Goal: Use online tool/utility: Utilize a website feature to perform a specific function

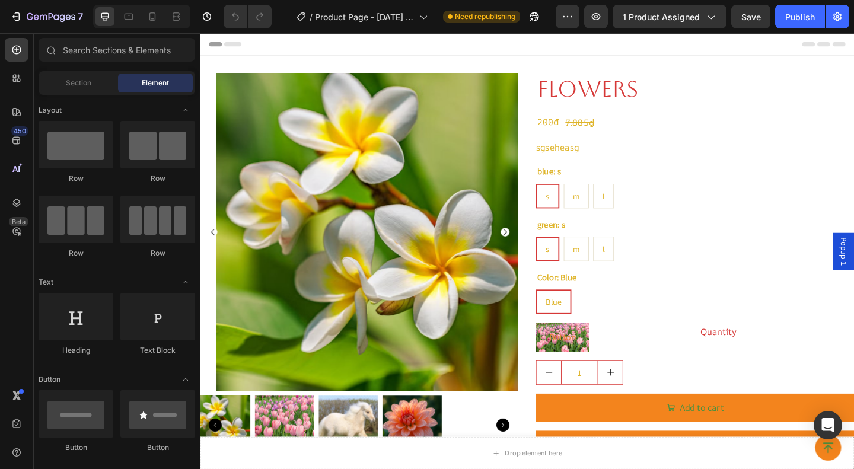
radio input "false"
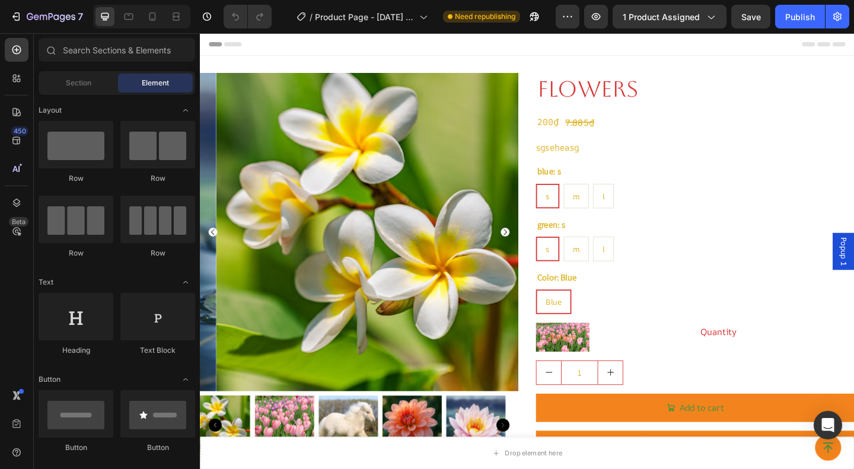
radio input "false"
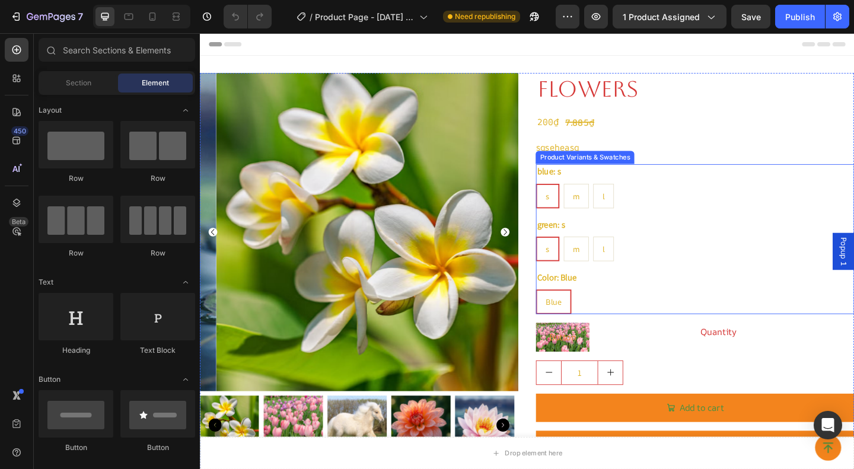
click at [623, 309] on div "Color: Blue Blue Blue Blue" at bounding box center [738, 315] width 346 height 48
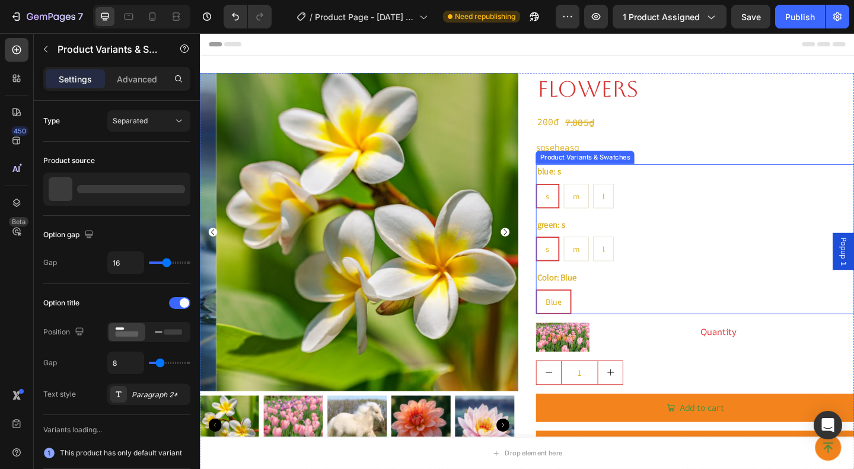
radio input "true"
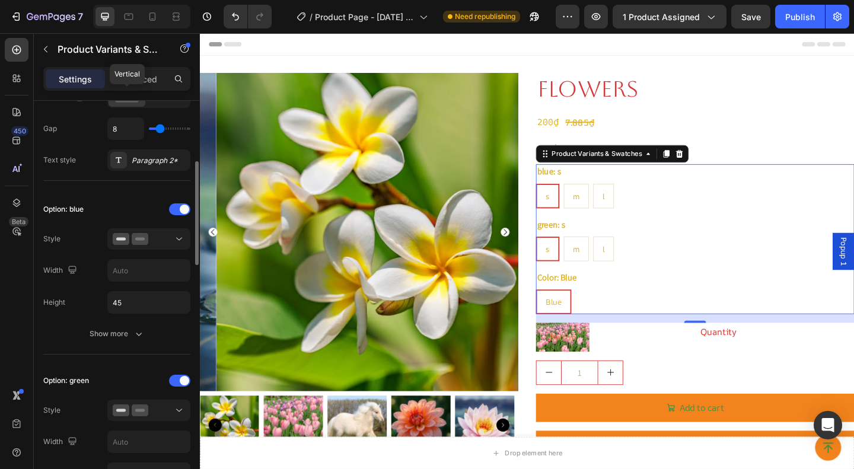
scroll to position [235, 0]
click at [120, 340] on button "Show more" at bounding box center [116, 332] width 147 height 21
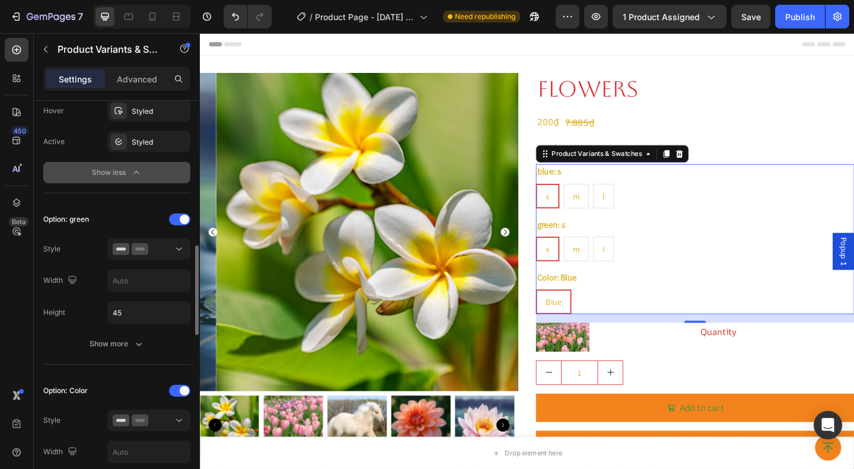
scroll to position [646, 0]
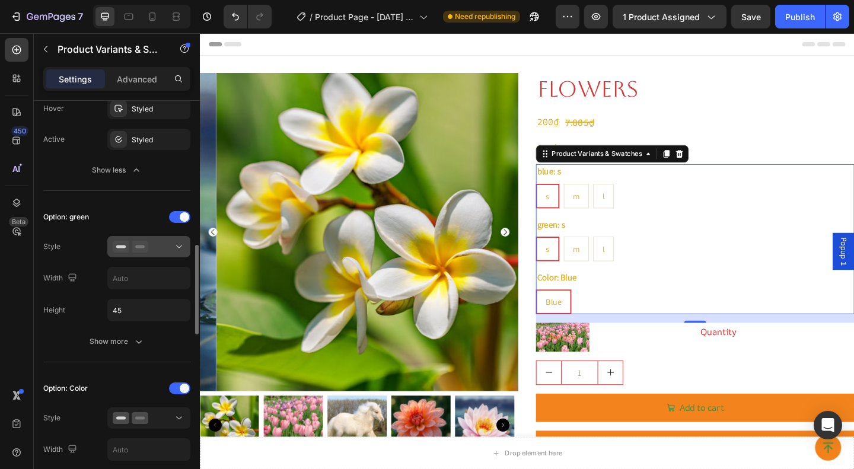
click at [135, 243] on icon at bounding box center [140, 247] width 17 height 12
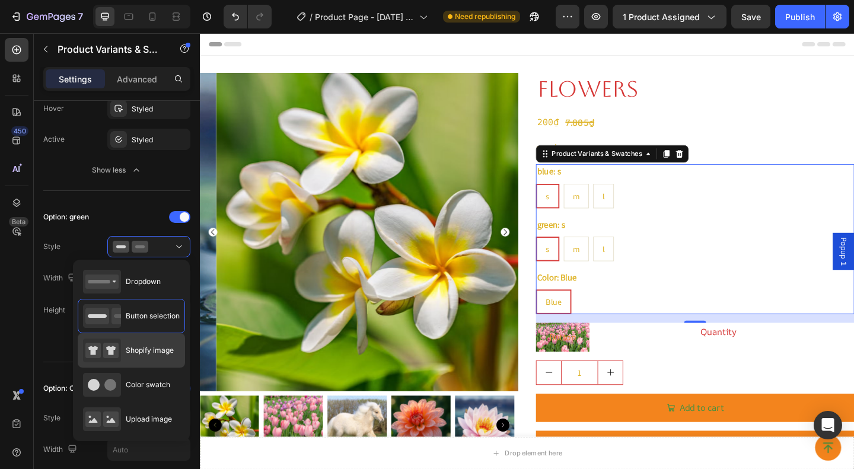
click at [108, 368] on div "Shopify image" at bounding box center [131, 385] width 107 height 34
type input "64"
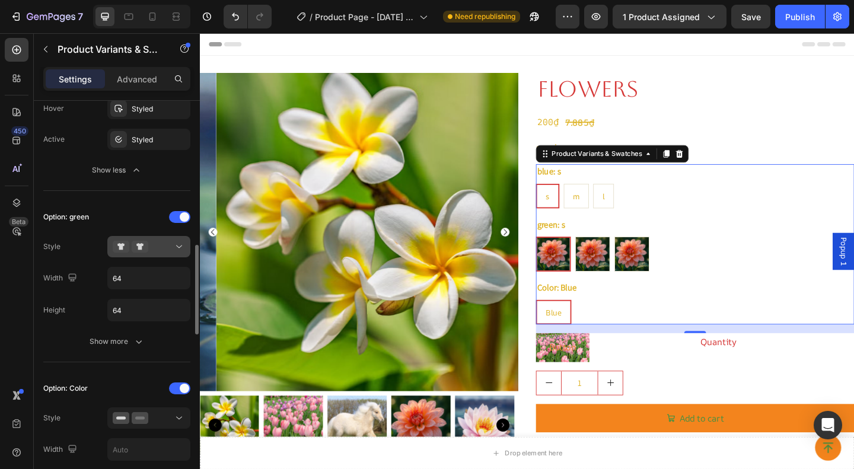
click at [160, 251] on div at bounding box center [149, 247] width 72 height 12
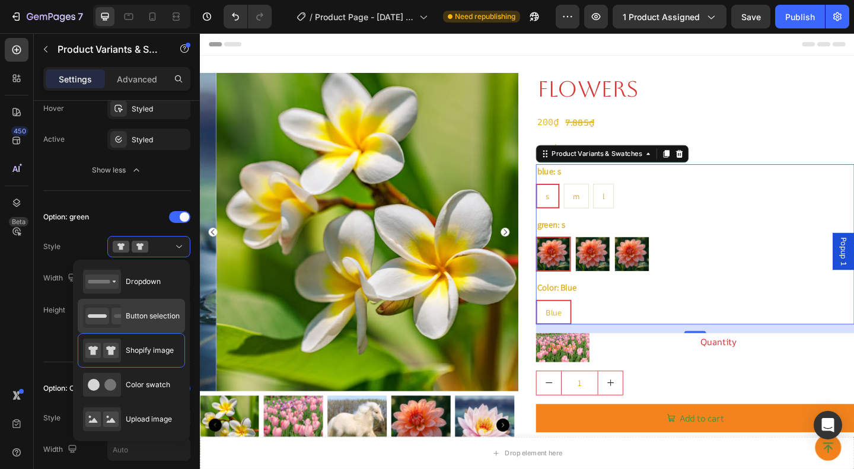
click at [148, 312] on span "Button selection" at bounding box center [153, 316] width 54 height 11
type input "45"
